Goal: Transaction & Acquisition: Purchase product/service

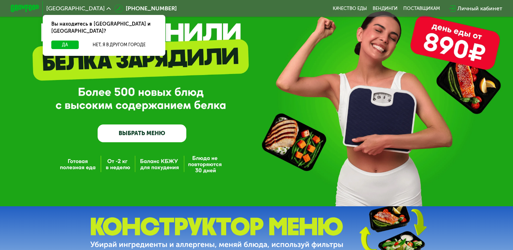
click at [123, 129] on link "ВЫБРАТЬ МЕНЮ" at bounding box center [142, 134] width 89 height 18
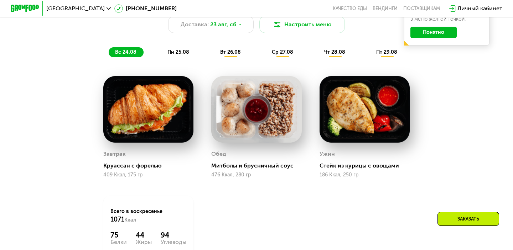
scroll to position [401, 0]
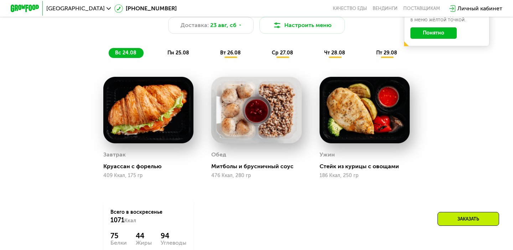
click at [178, 51] on span "пн 25.08" at bounding box center [178, 53] width 22 height 6
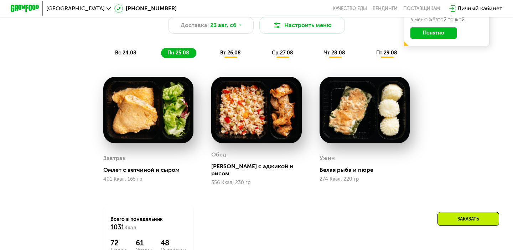
click at [130, 53] on span "вс 24.08" at bounding box center [125, 53] width 21 height 6
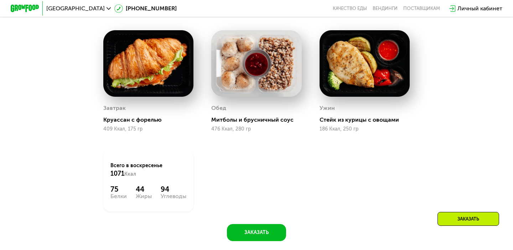
scroll to position [435, 0]
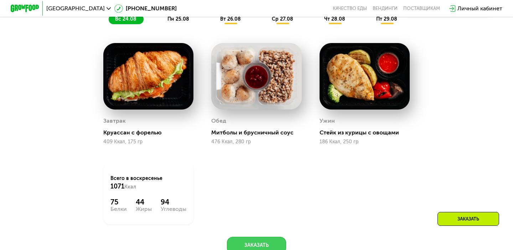
click at [262, 243] on button "Заказать" at bounding box center [256, 245] width 59 height 17
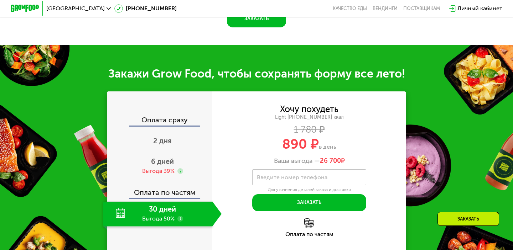
scroll to position [707, 0]
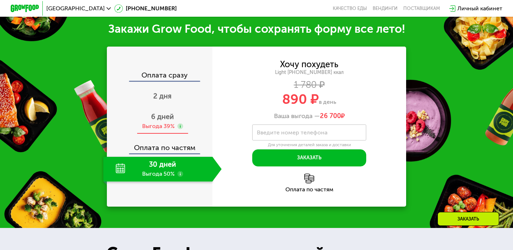
click at [167, 117] on span "6 дней" at bounding box center [162, 117] width 23 height 9
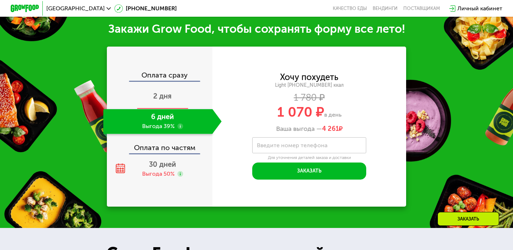
click at [181, 98] on div "2 дня" at bounding box center [162, 96] width 118 height 25
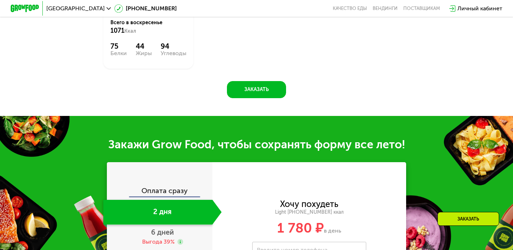
scroll to position [589, 0]
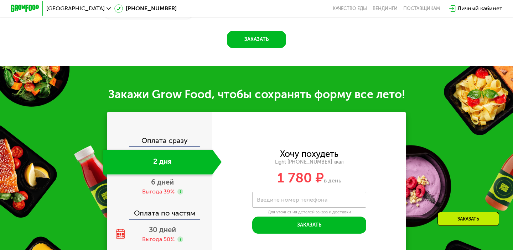
scroll to position [698, 0]
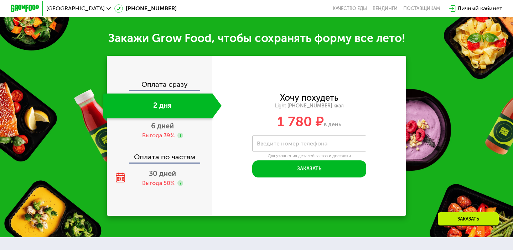
click at [164, 88] on div "Оплата сразу" at bounding box center [160, 85] width 105 height 9
click at [161, 128] on span "6 дней" at bounding box center [162, 126] width 23 height 9
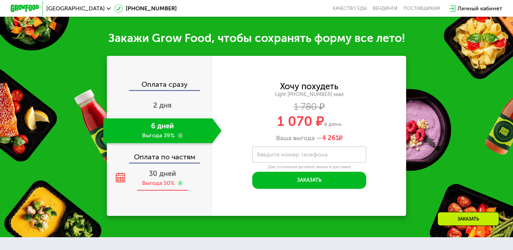
click at [166, 180] on div "Выгода 50%" at bounding box center [158, 184] width 32 height 8
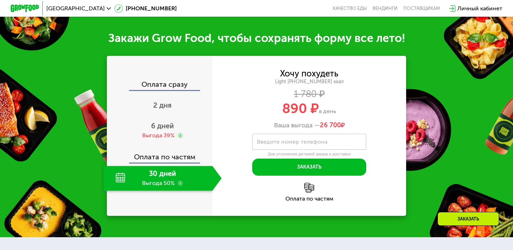
click at [180, 184] on use at bounding box center [180, 184] width 6 height 6
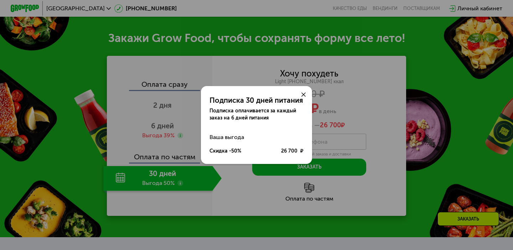
click at [303, 96] on icon at bounding box center [303, 95] width 4 height 4
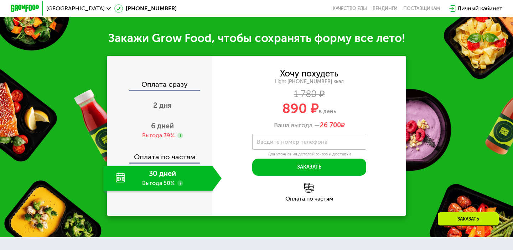
click at [179, 183] on use at bounding box center [180, 184] width 6 height 6
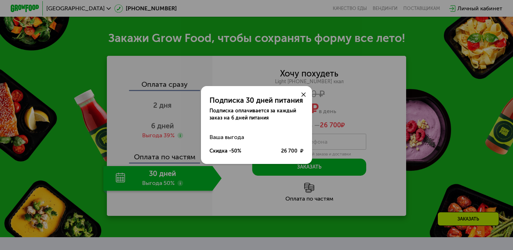
click at [233, 153] on div "Скидка -50%" at bounding box center [225, 151] width 32 height 7
click at [300, 95] on div at bounding box center [303, 94] width 17 height 17
click at [303, 94] on icon at bounding box center [303, 95] width 4 height 4
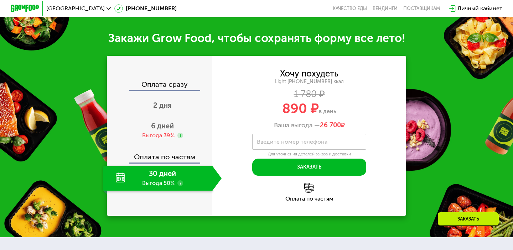
click at [180, 184] on use at bounding box center [180, 184] width 6 height 6
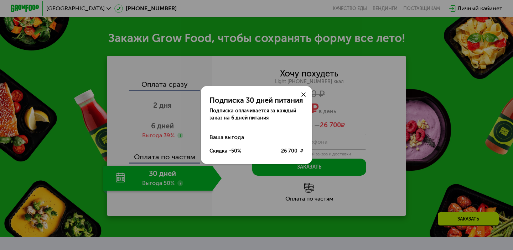
click at [301, 97] on div at bounding box center [303, 94] width 17 height 17
click at [303, 94] on use at bounding box center [303, 95] width 4 height 4
